Goal: Obtain resource: Download file/media

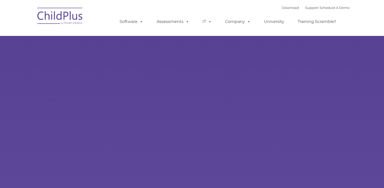
type input ""
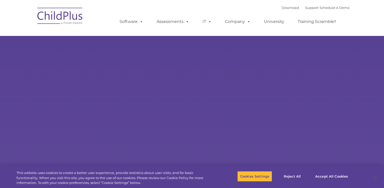
select select "MEDIUM"
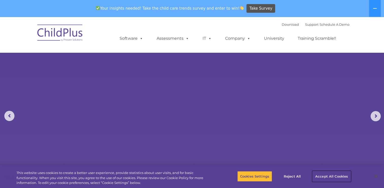
click at [328, 172] on button "Accept All Cookies" at bounding box center [332, 176] width 38 height 11
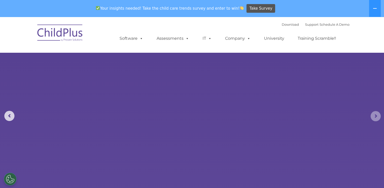
click at [378, 115] on rs-arrow at bounding box center [376, 116] width 10 height 10
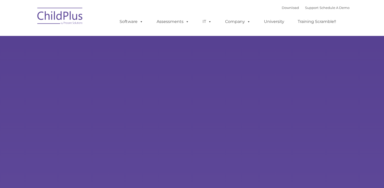
type input ""
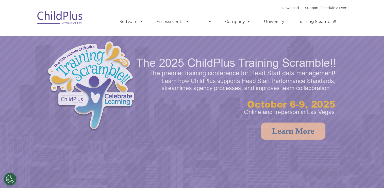
select select "MEDIUM"
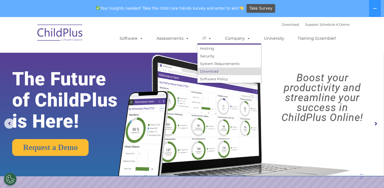
click at [212, 70] on link "Download" at bounding box center [230, 71] width 64 height 8
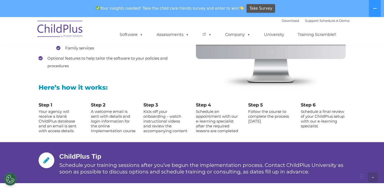
scroll to position [534, 0]
